Goal: Information Seeking & Learning: Learn about a topic

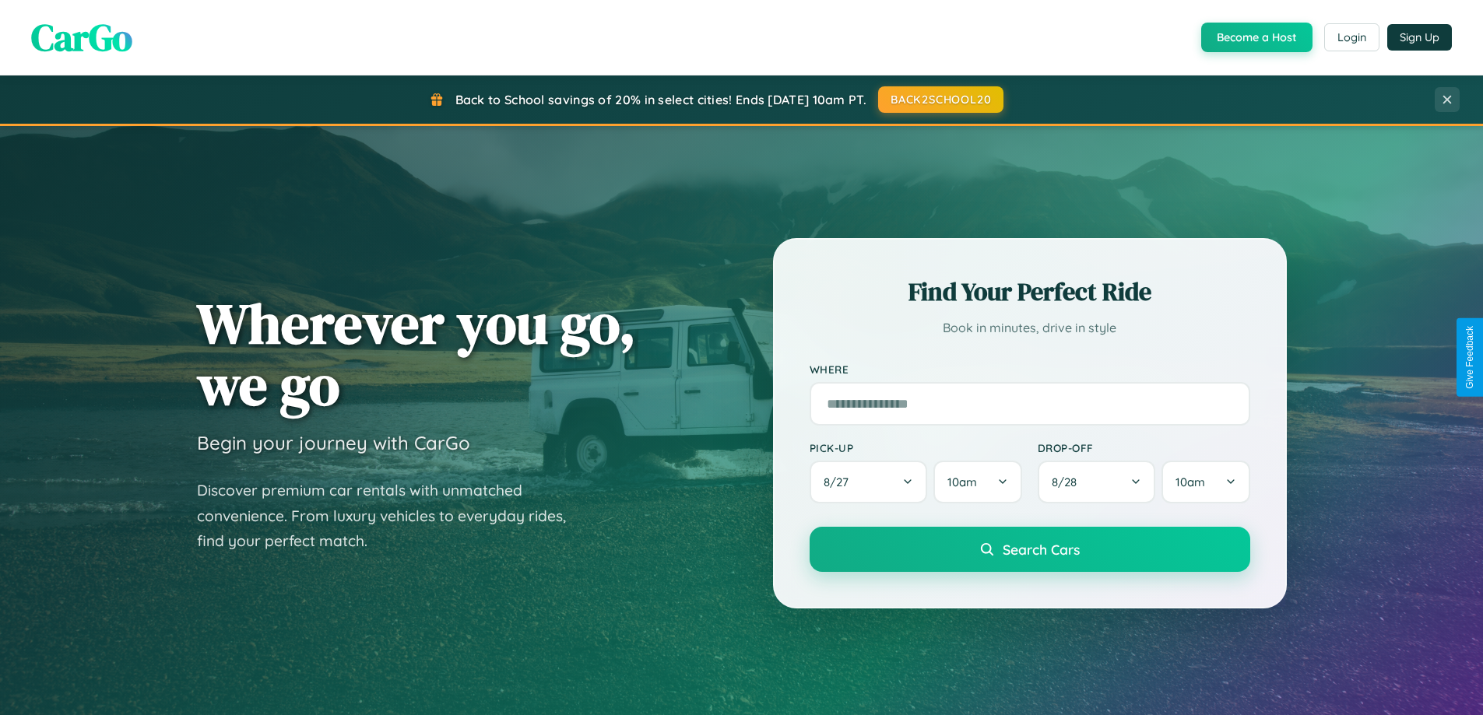
scroll to position [2995, 0]
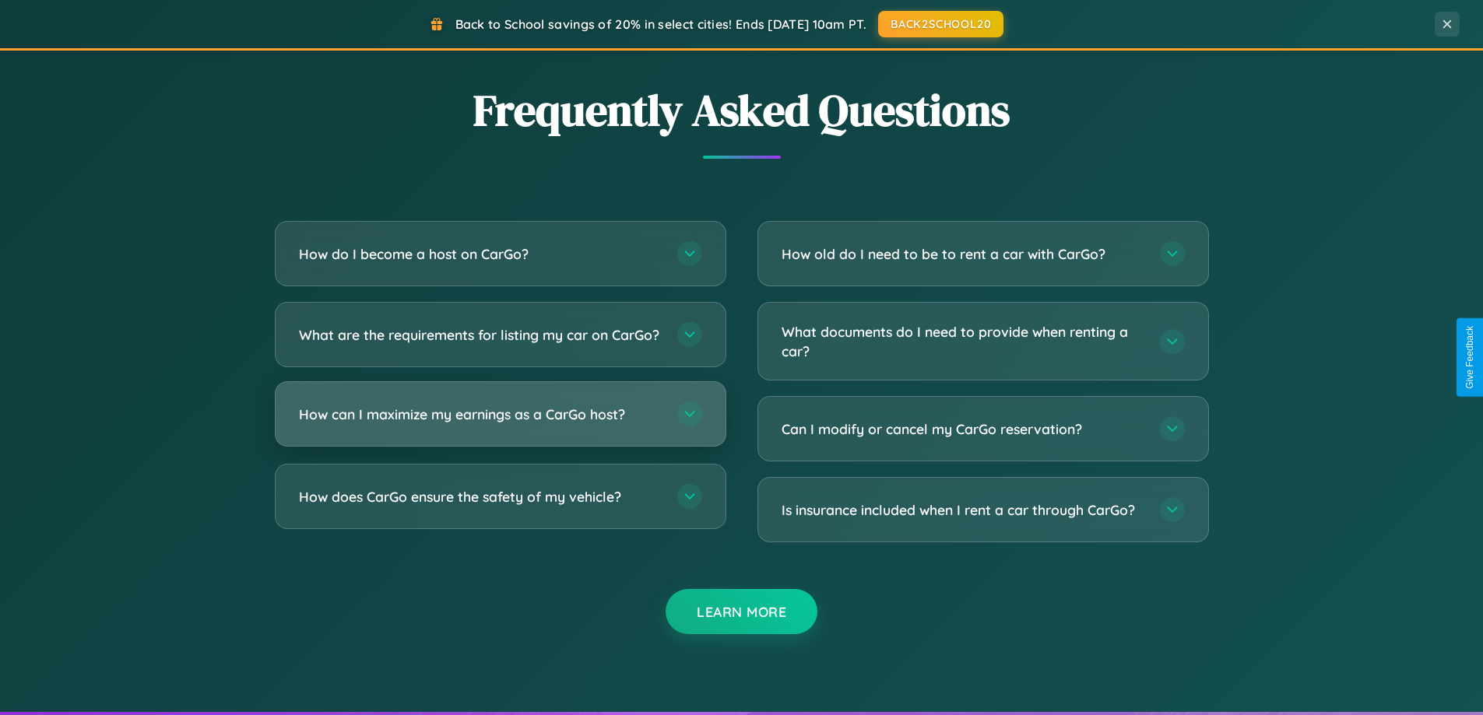
click at [500, 424] on h3 "How can I maximize my earnings as a CarGo host?" at bounding box center [480, 414] width 363 height 19
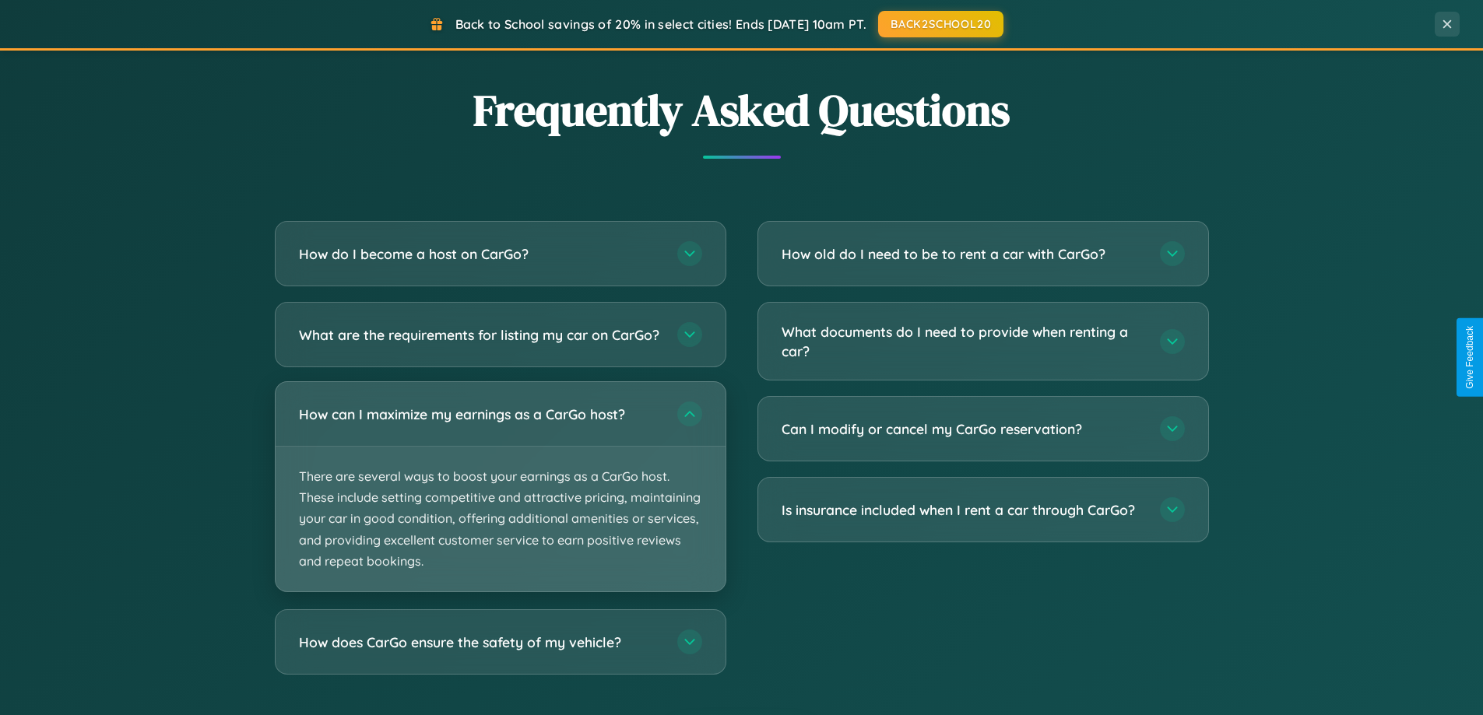
click at [500, 500] on p "There are several ways to boost your earnings as a CarGo host. These include se…" at bounding box center [501, 519] width 450 height 145
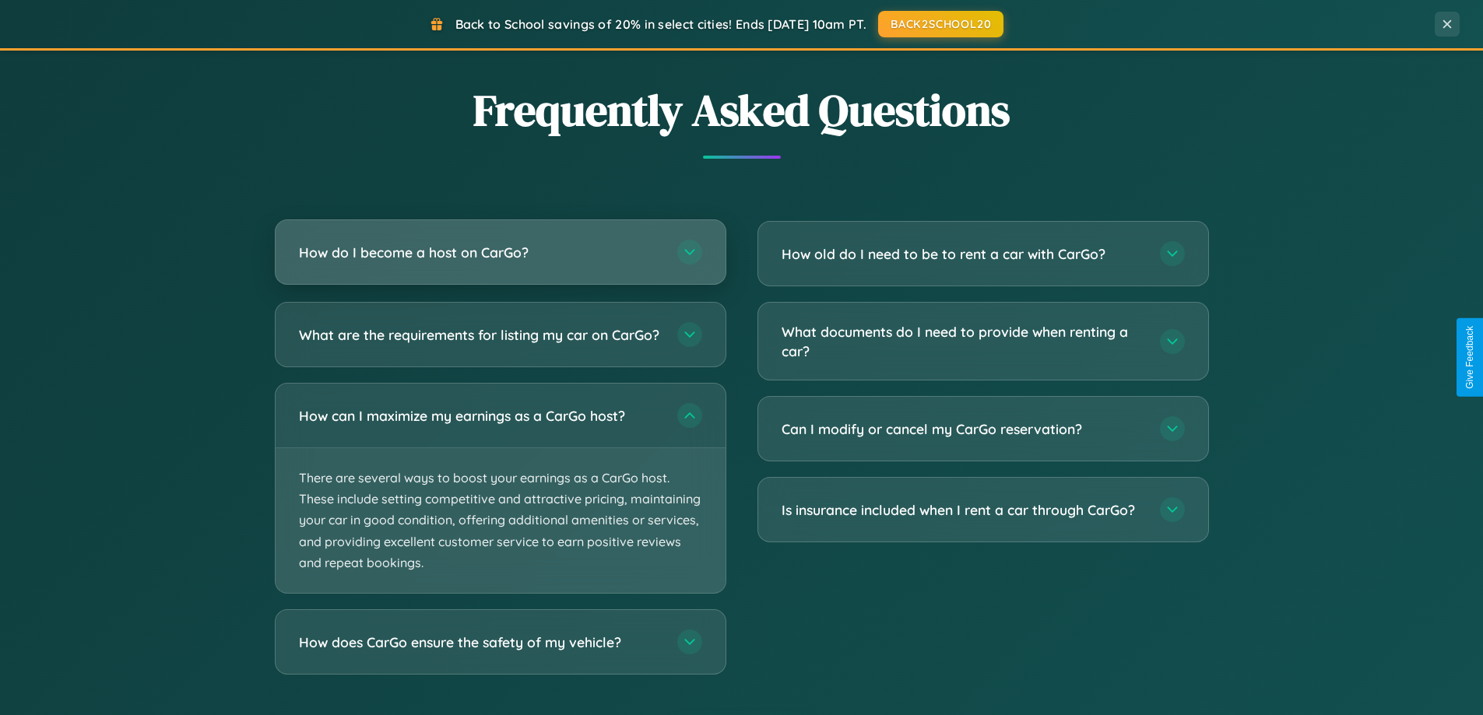
click at [500, 252] on h3 "How do I become a host on CarGo?" at bounding box center [480, 252] width 363 height 19
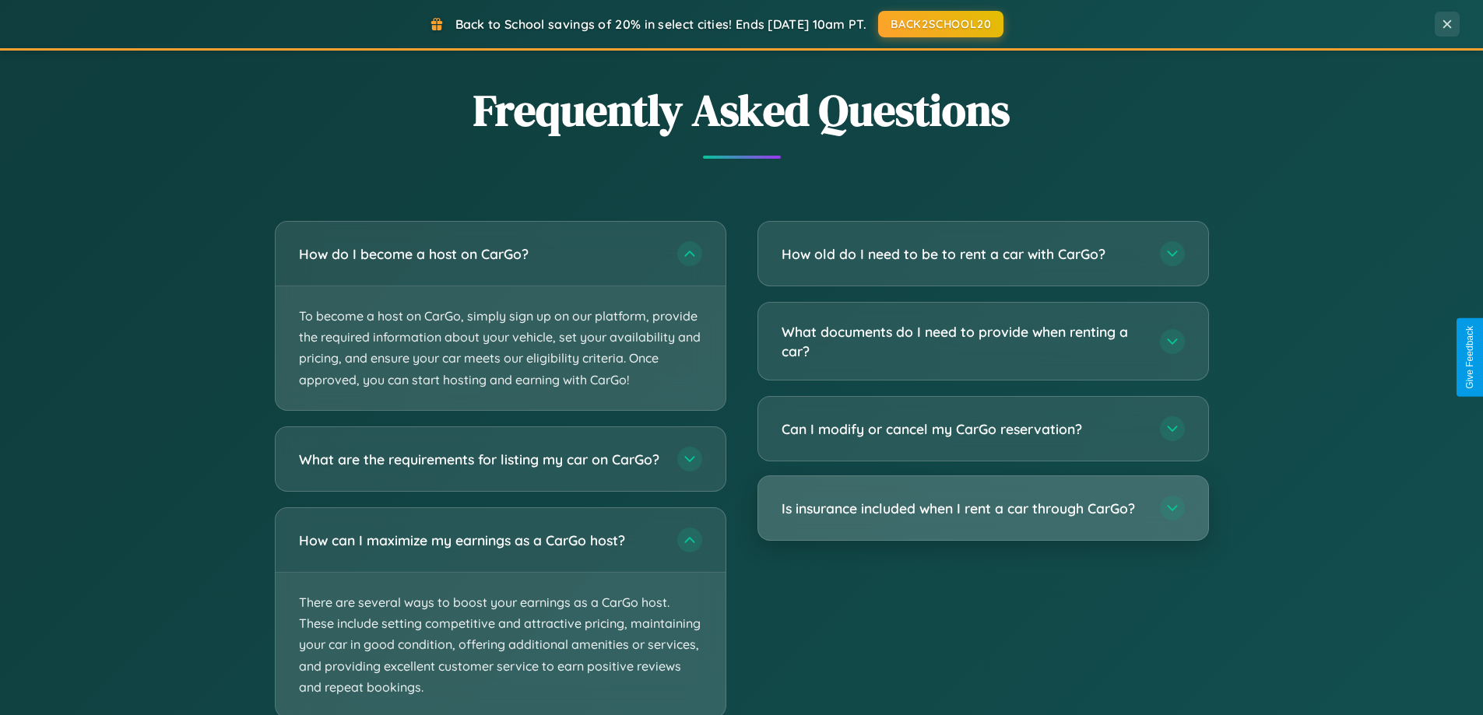
click at [982, 510] on h3 "Is insurance included when I rent a car through CarGo?" at bounding box center [962, 508] width 363 height 19
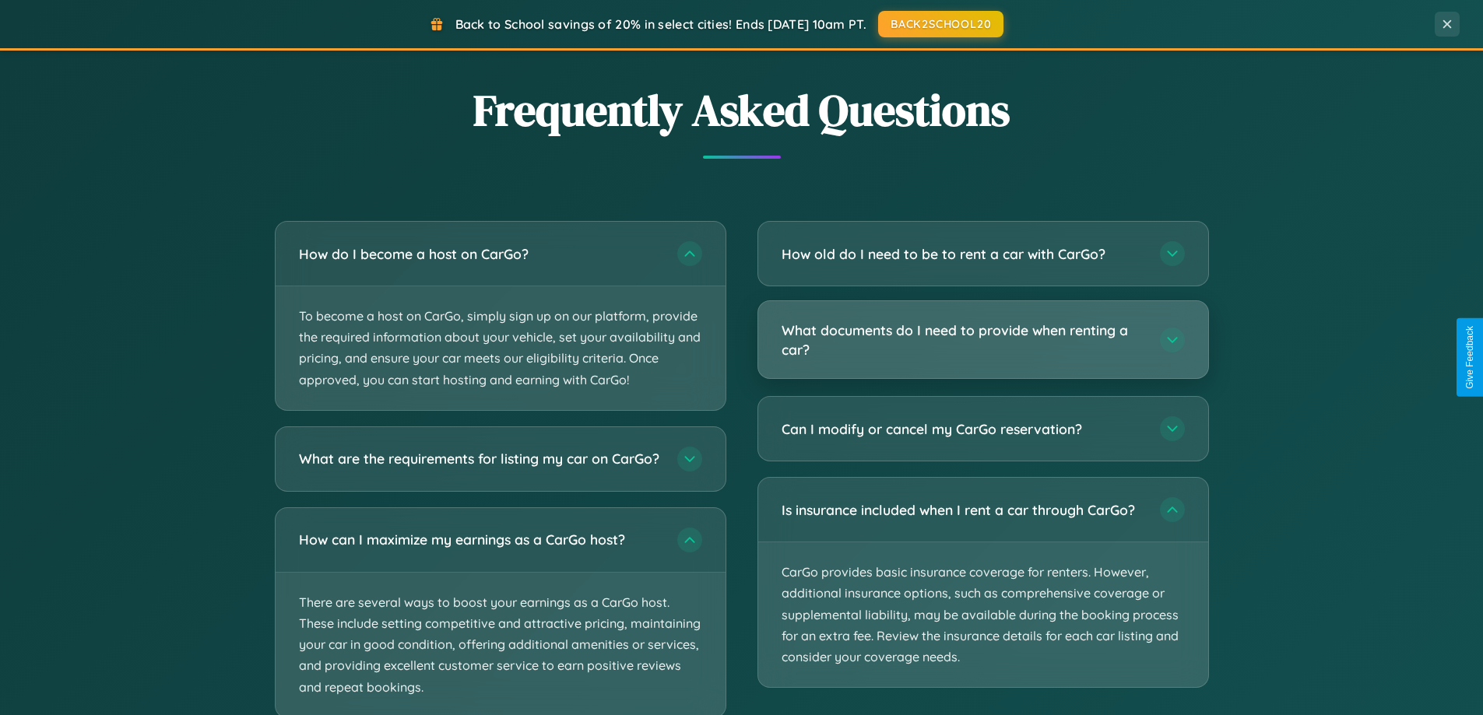
click at [982, 341] on h3 "What documents do I need to provide when renting a car?" at bounding box center [962, 340] width 363 height 38
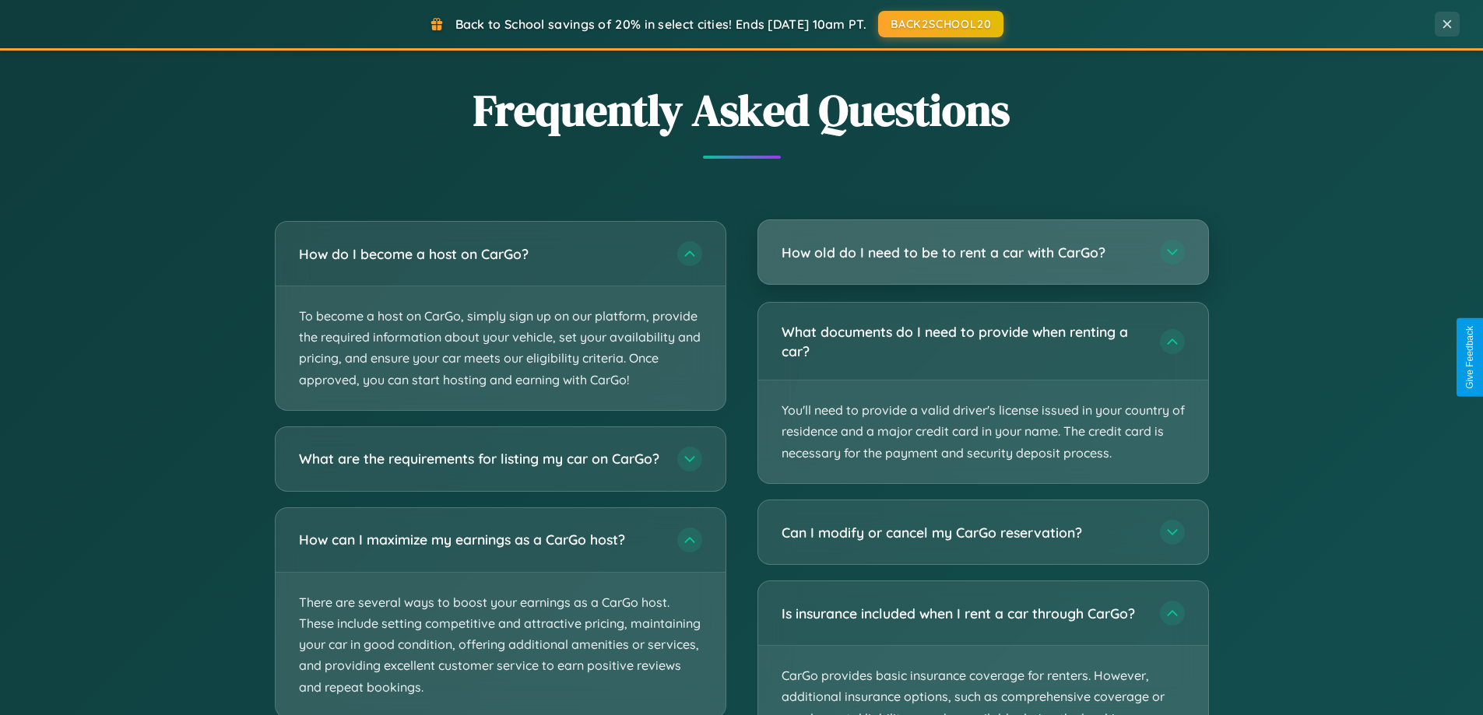
click at [982, 254] on h3 "How old do I need to be to rent a car with CarGo?" at bounding box center [962, 252] width 363 height 19
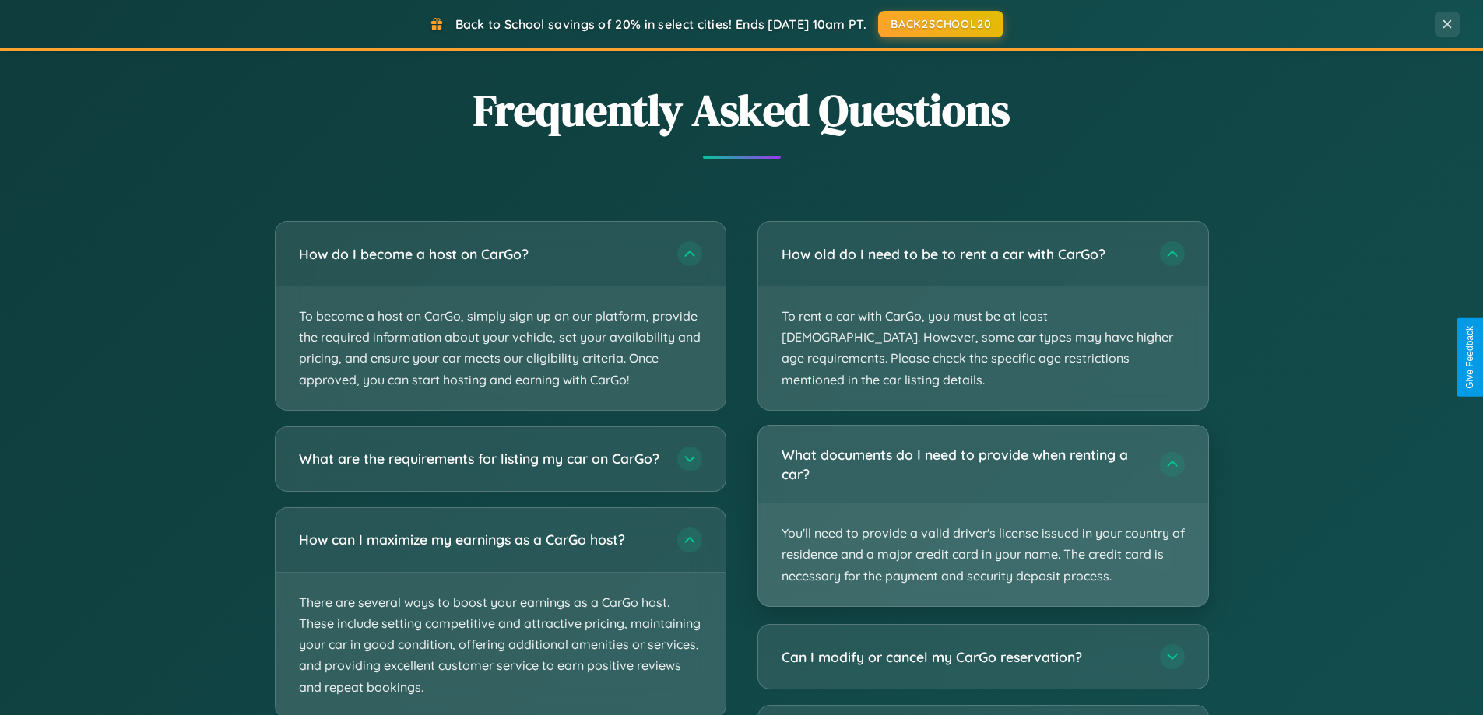
click at [982, 504] on p "You'll need to provide a valid driver's license issued in your country of resid…" at bounding box center [983, 555] width 450 height 103
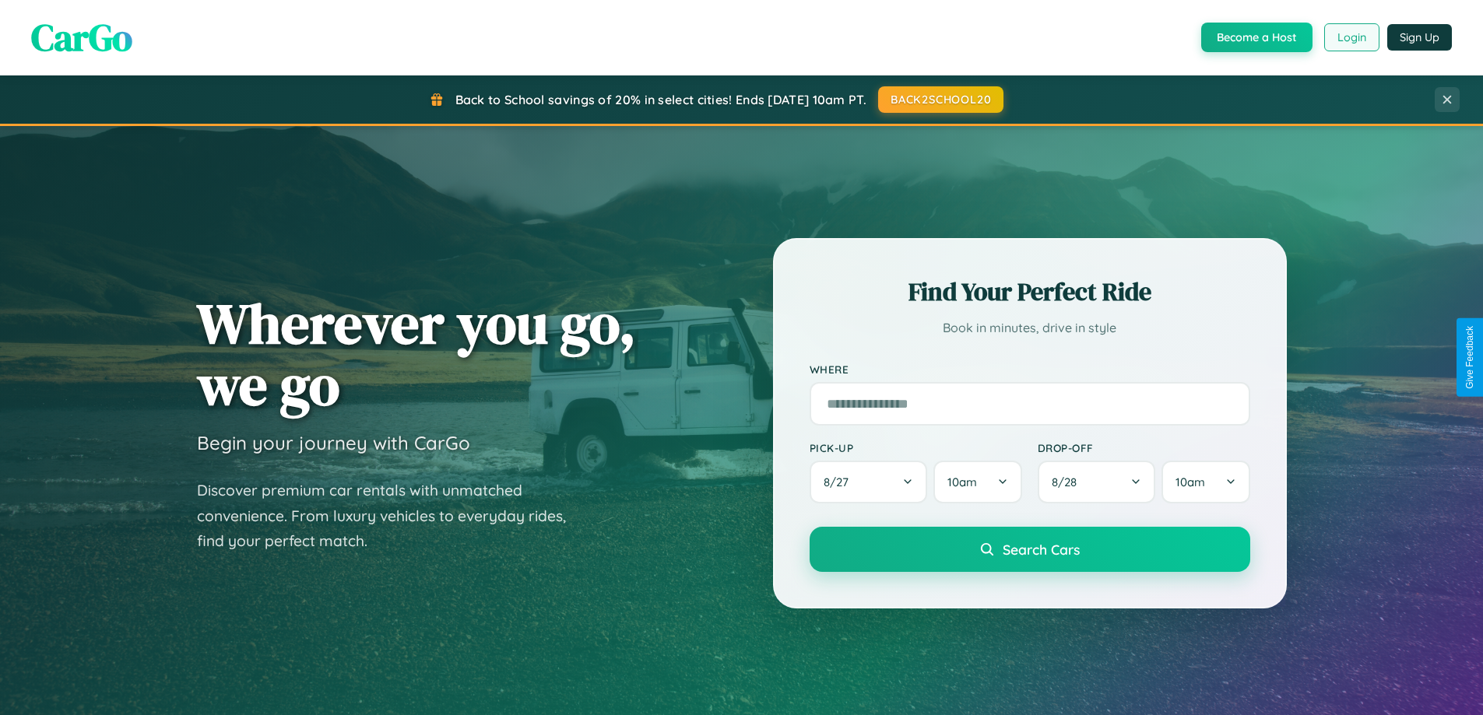
click at [1350, 37] on button "Login" at bounding box center [1351, 37] width 55 height 28
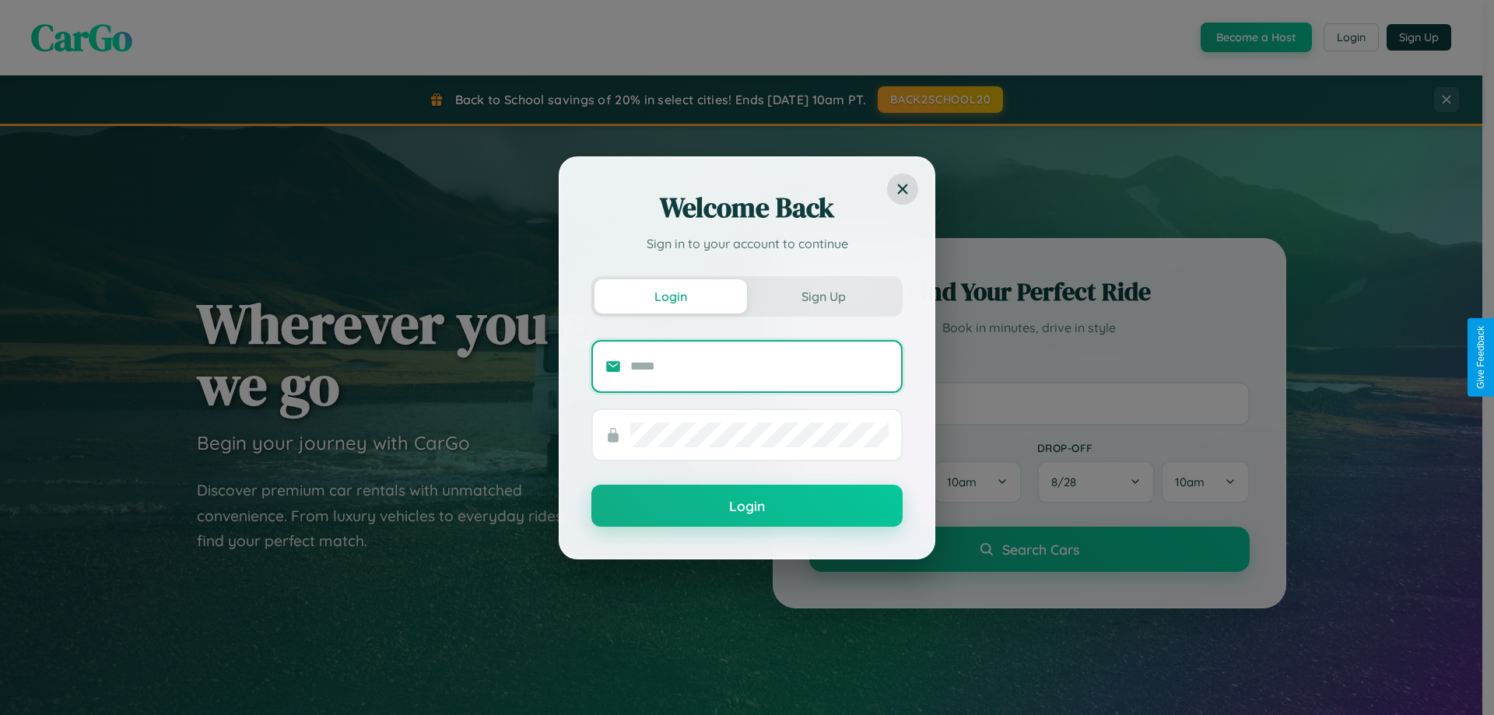
click at [760, 366] on input "text" at bounding box center [759, 366] width 258 height 25
type input "**********"
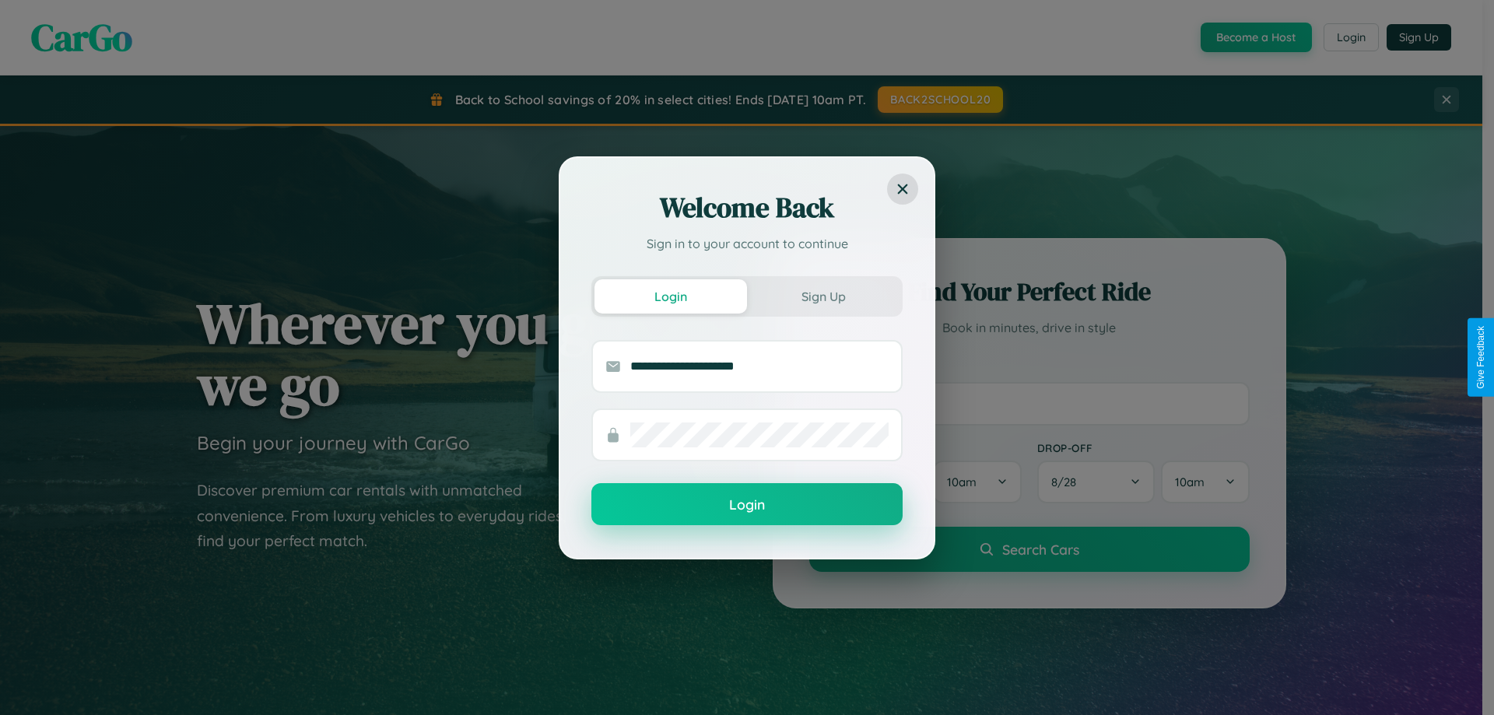
click at [747, 505] on button "Login" at bounding box center [747, 504] width 311 height 42
